Goal: Transaction & Acquisition: Purchase product/service

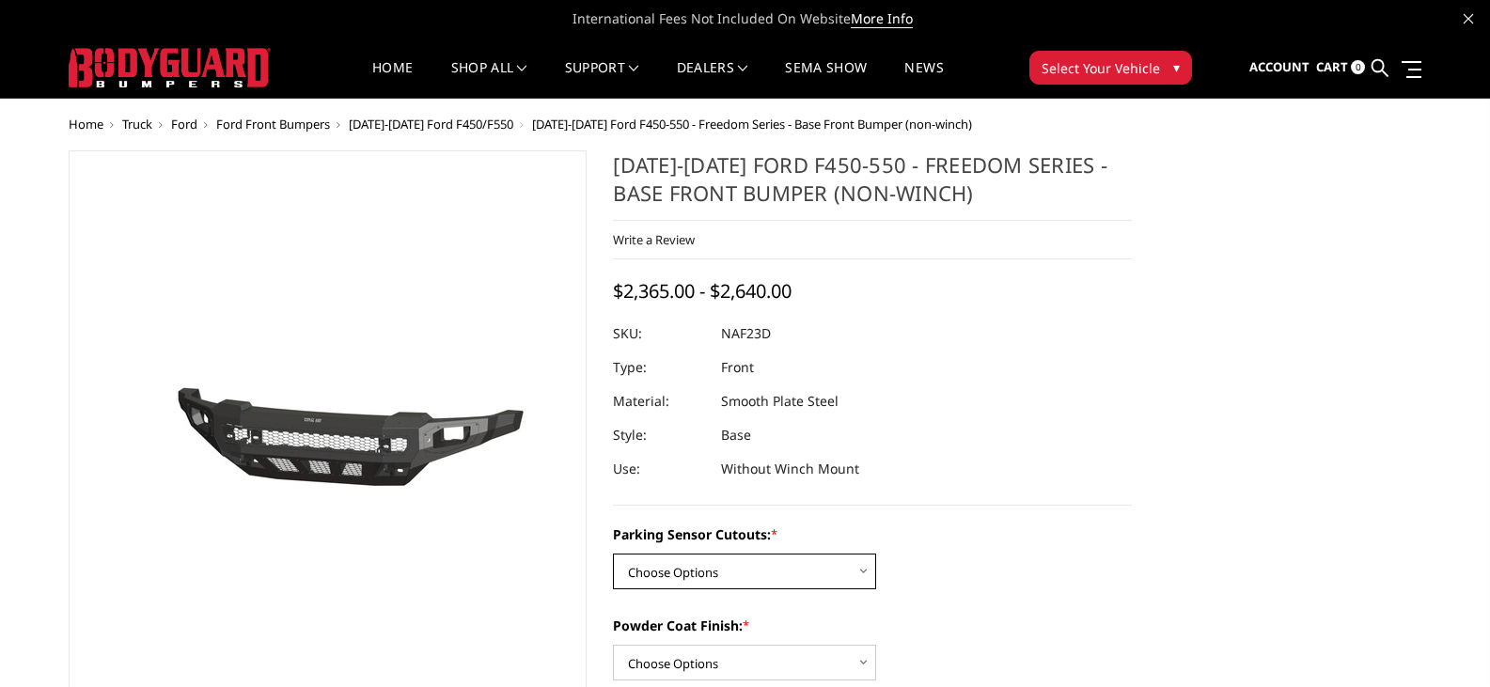
click at [790, 574] on select "Choose Options No - Without Parking Sensor Cutouts Yes - With Parking Sensor Cu…" at bounding box center [744, 572] width 263 height 36
click at [790, 573] on select "Choose Options No - Without Parking Sensor Cutouts Yes - With Parking Sensor Cu…" at bounding box center [744, 572] width 263 height 36
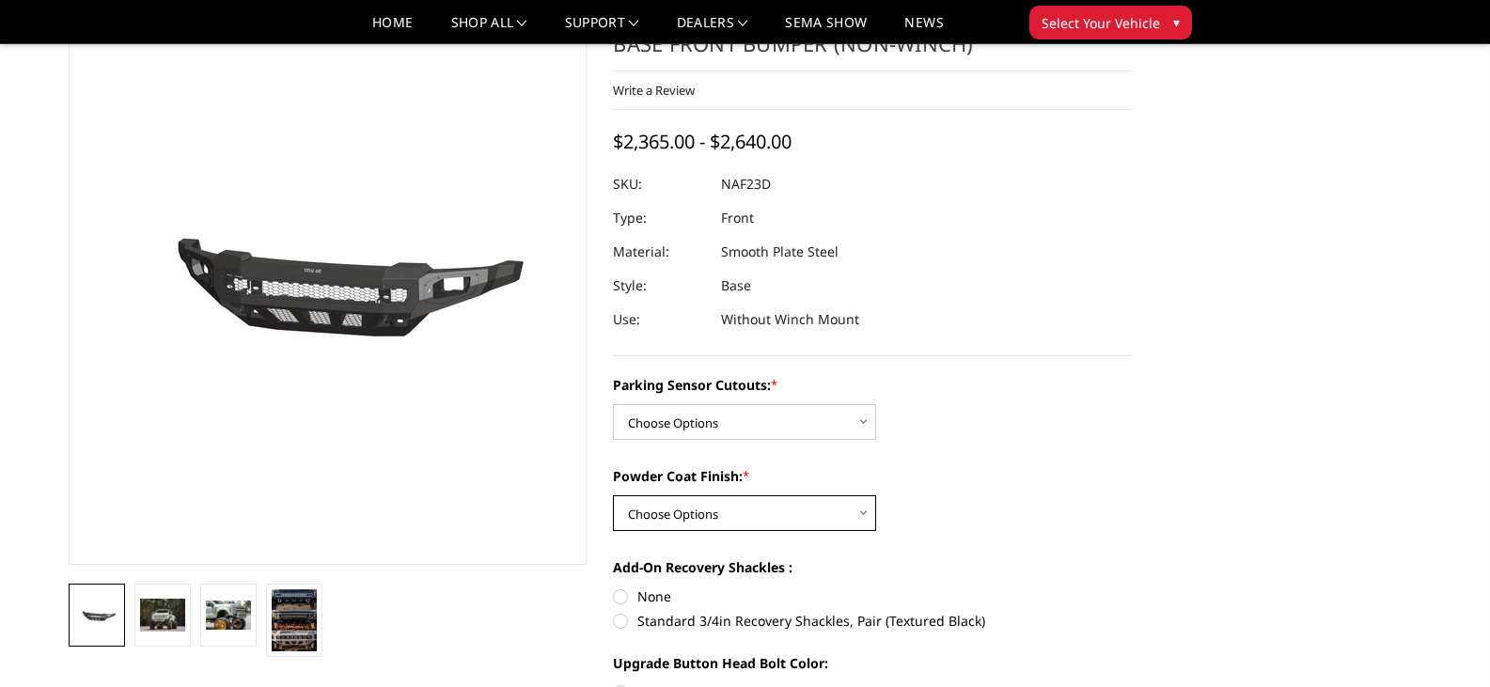
click at [800, 507] on select "Choose Options Bare Metal Textured Black Powder Coat" at bounding box center [744, 514] width 263 height 36
select select "2569"
click at [613, 496] on select "Choose Options Bare Metal Textured Black Powder Coat" at bounding box center [744, 514] width 263 height 36
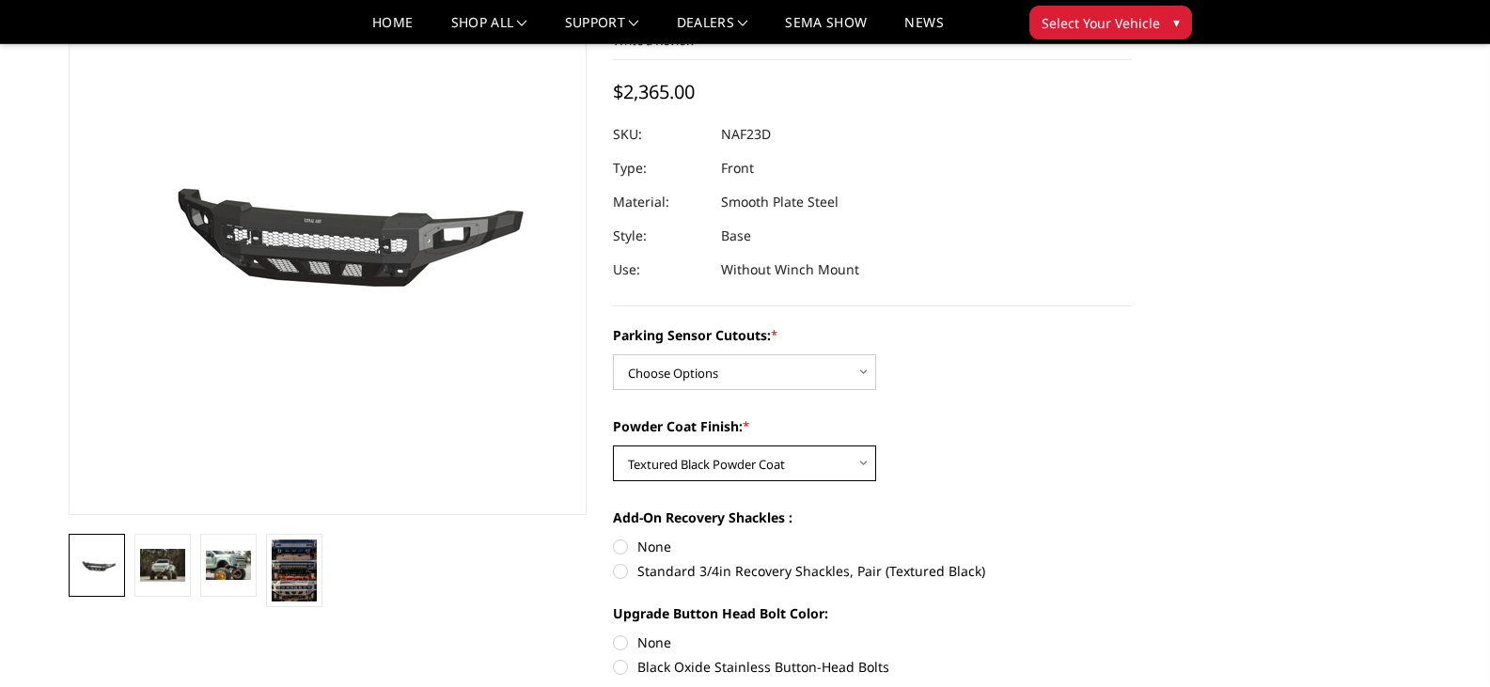
scroll to position [188, 0]
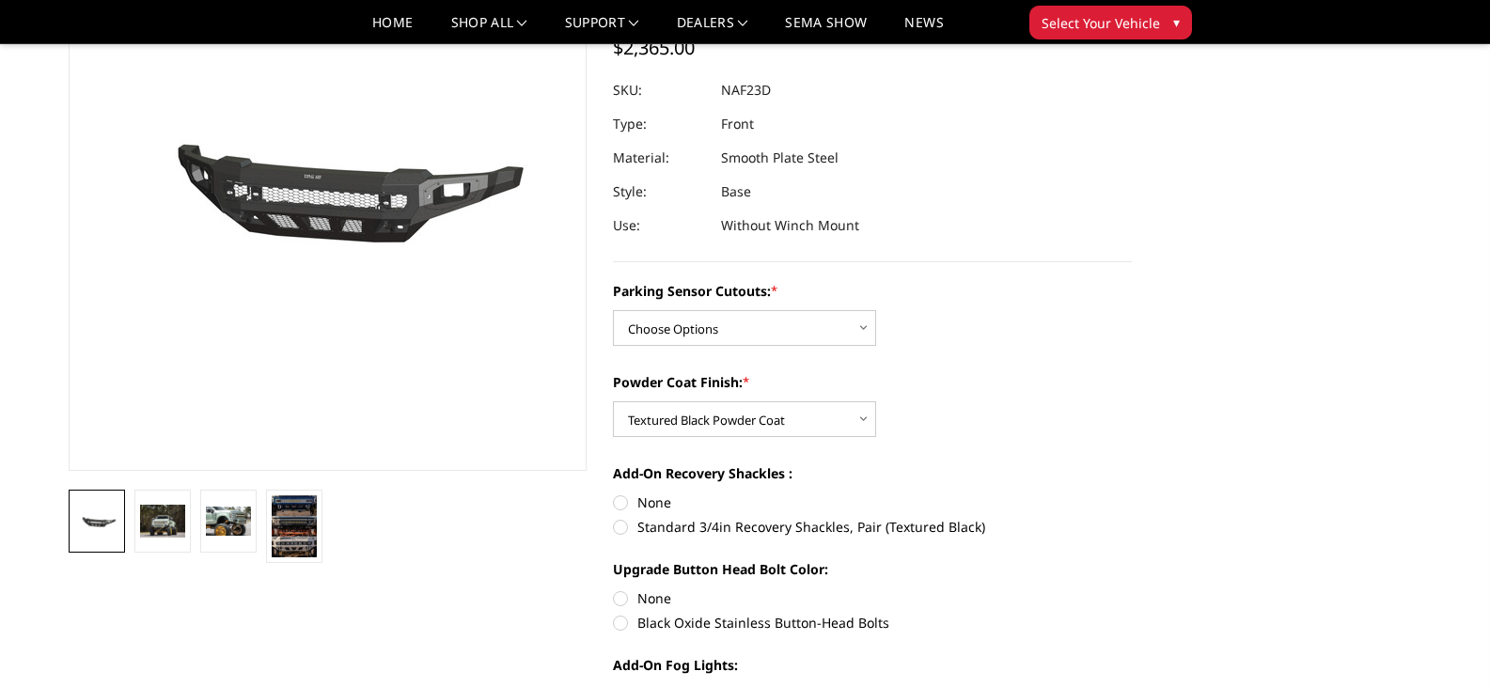
click at [621, 530] on label "Standard 3/4in Recovery Shackles, Pair (Textured Black)" at bounding box center [872, 527] width 519 height 20
click at [1132, 494] on input "Standard 3/4in Recovery Shackles, Pair (Textured Black)" at bounding box center [1132, 493] width 1 height 1
radio input "true"
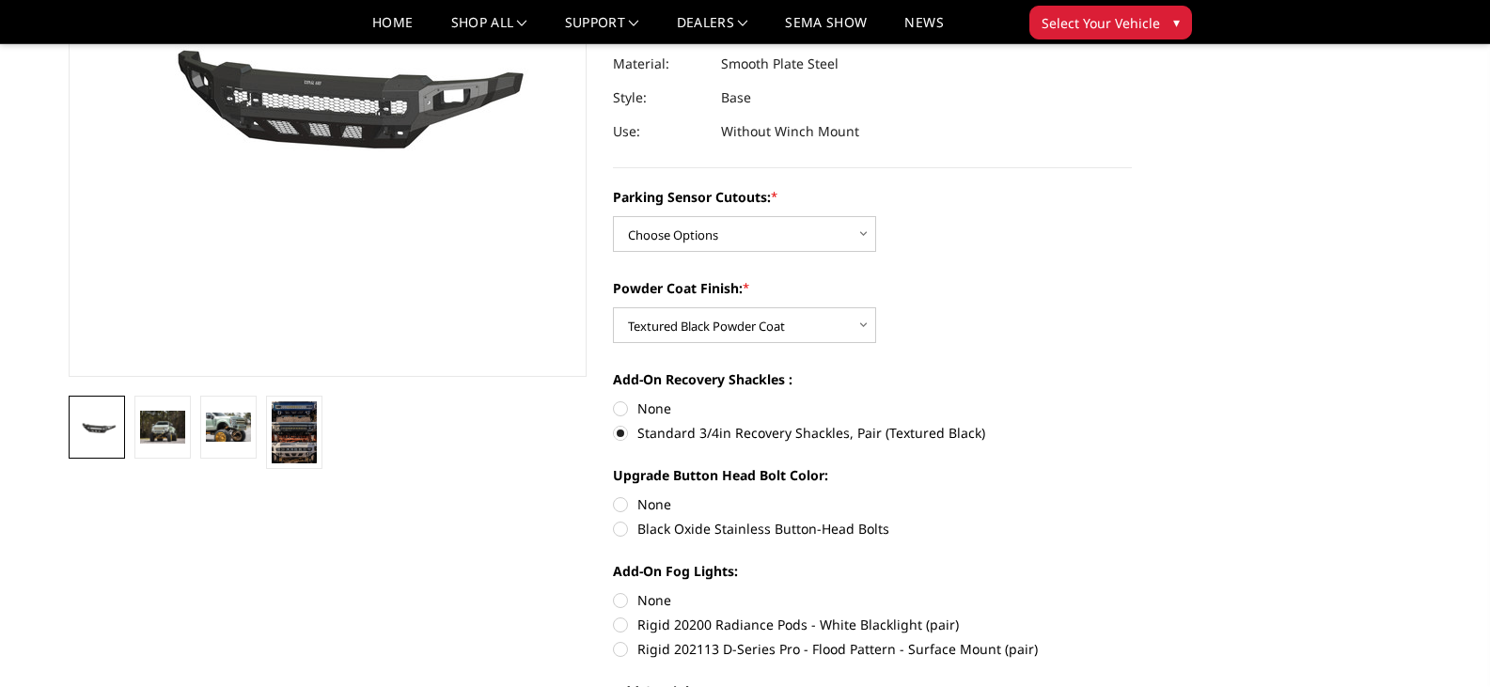
click at [623, 529] on label "Black Oxide Stainless Button-Head Bolts" at bounding box center [872, 529] width 519 height 20
click at [1132, 496] on input "Black Oxide Stainless Button-Head Bolts" at bounding box center [1132, 495] width 1 height 1
radio input "true"
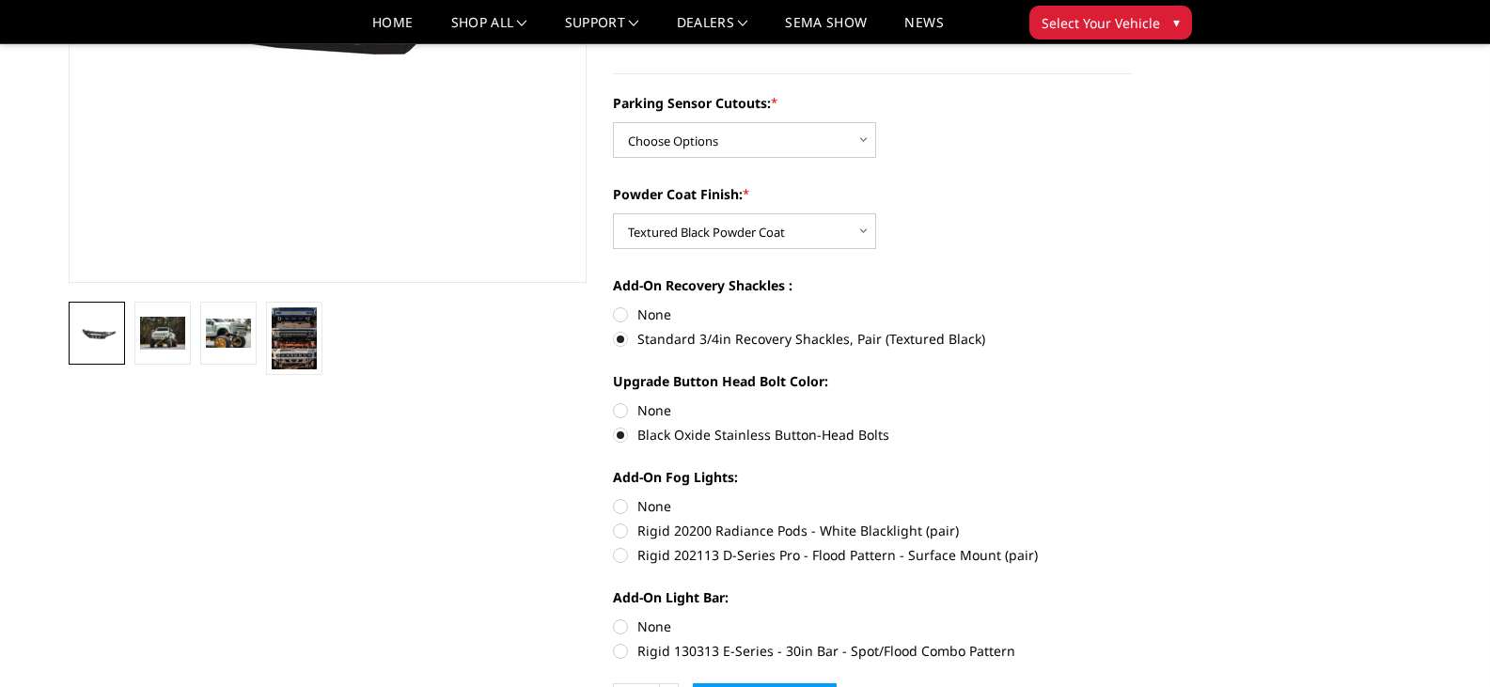
scroll to position [470, 0]
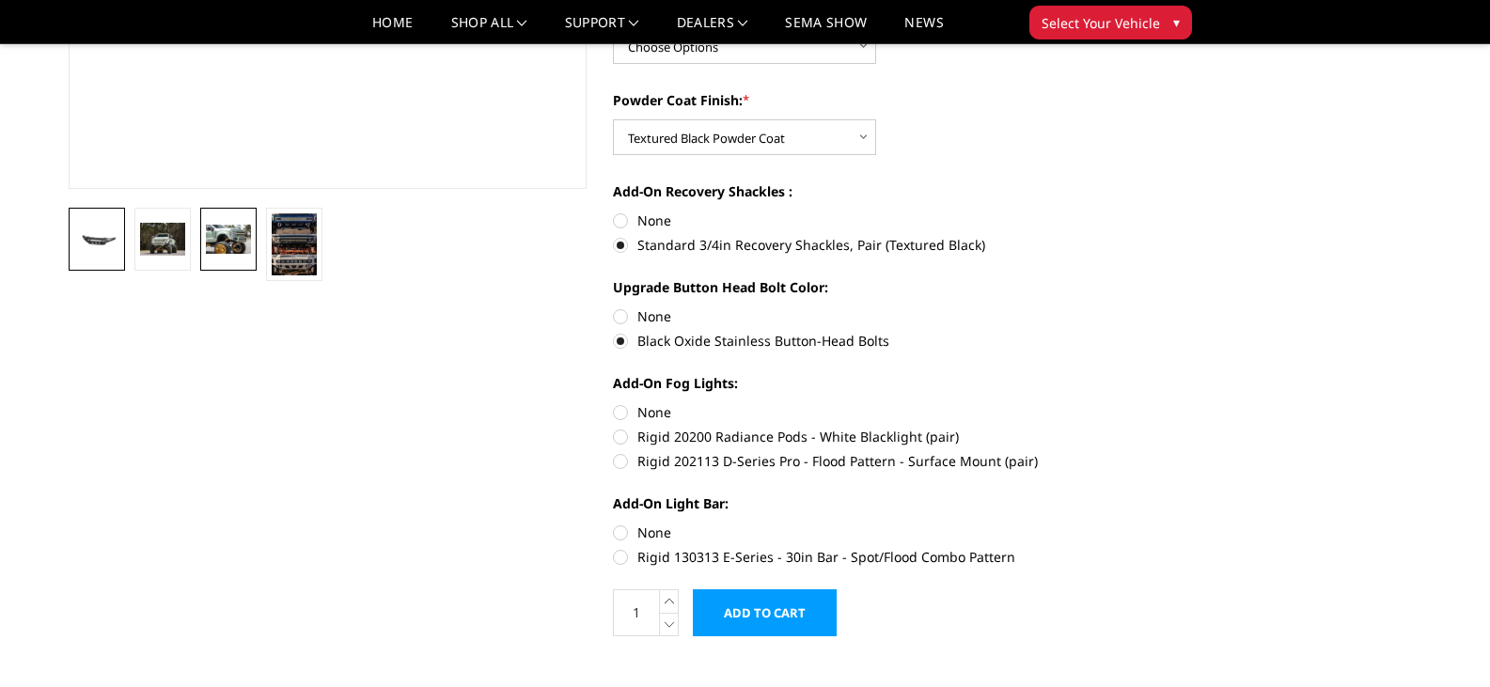
click at [216, 233] on img at bounding box center [228, 240] width 45 height 30
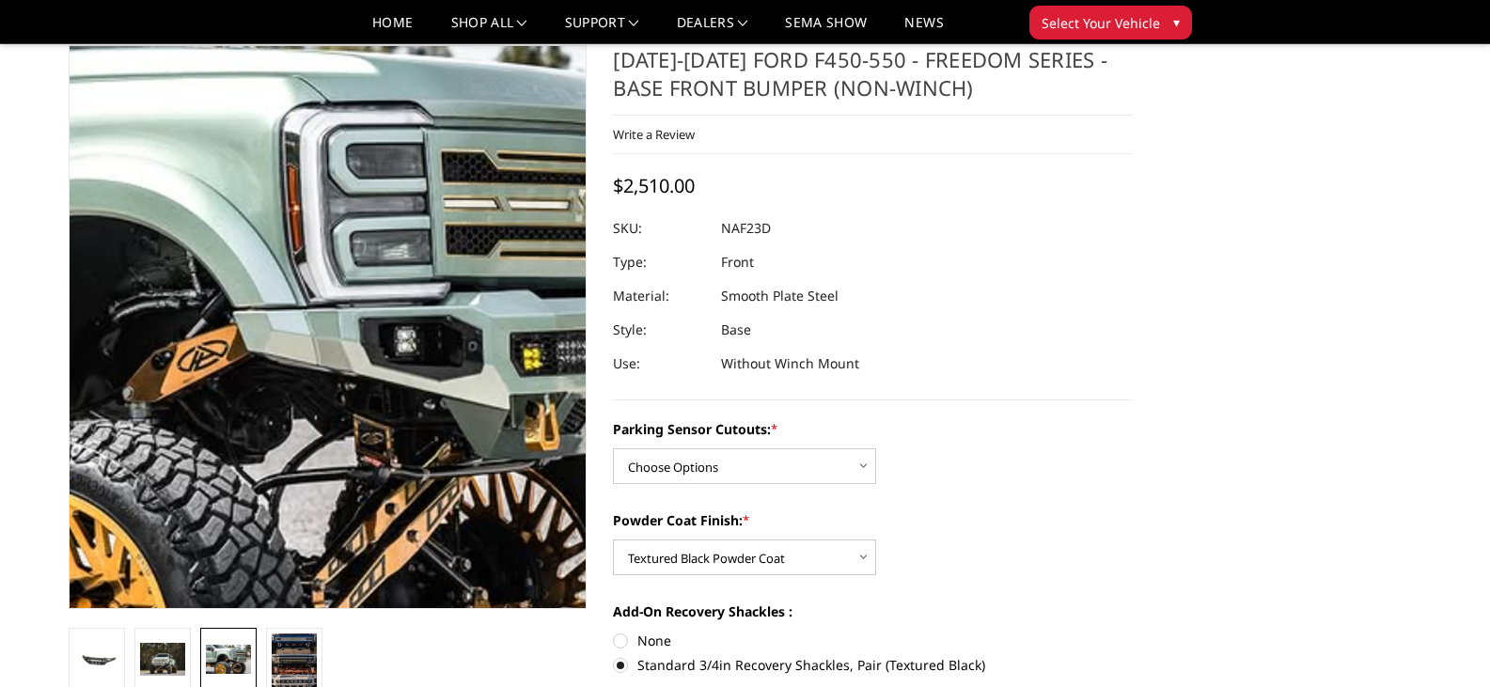
scroll to position [49, 0]
